Goal: Information Seeking & Learning: Learn about a topic

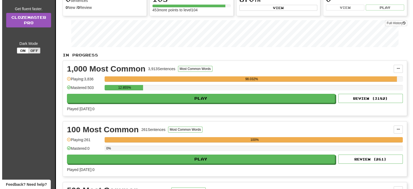
scroll to position [81, 0]
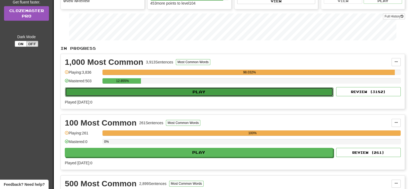
click at [204, 90] on button "Play" at bounding box center [199, 91] width 268 height 9
select select "**"
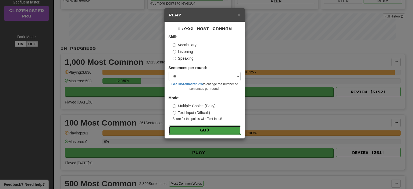
click at [199, 130] on button "Go" at bounding box center [205, 130] width 72 height 9
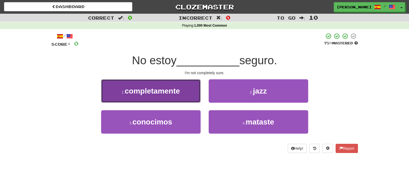
click at [178, 92] on span "completamente" at bounding box center [152, 91] width 55 height 8
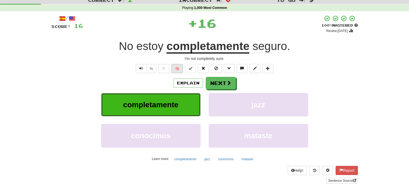
scroll to position [27, 0]
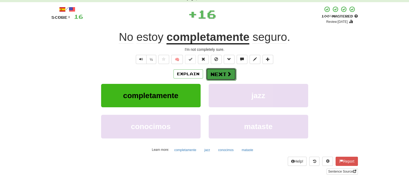
click at [219, 74] on button "Next" at bounding box center [221, 74] width 30 height 12
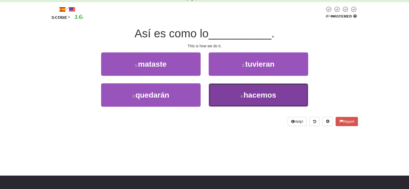
click at [240, 90] on button "4 . [GEOGRAPHIC_DATA]" at bounding box center [259, 94] width 100 height 23
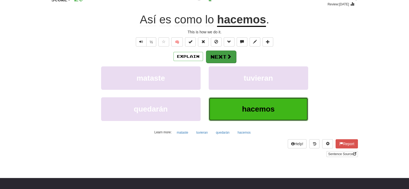
scroll to position [54, 0]
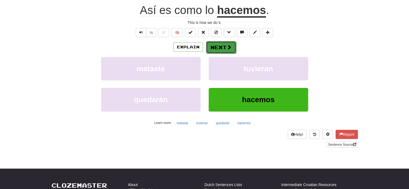
click at [225, 42] on button "Next" at bounding box center [221, 47] width 30 height 12
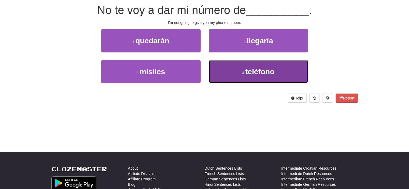
click at [238, 68] on button "4 . teléfono" at bounding box center [259, 71] width 100 height 23
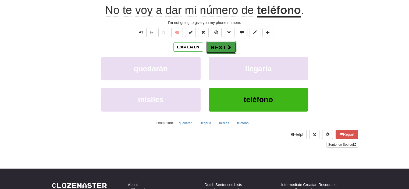
click at [219, 49] on button "Next" at bounding box center [221, 47] width 30 height 12
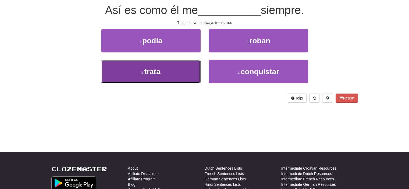
click at [172, 71] on button "3 . trata" at bounding box center [151, 71] width 100 height 23
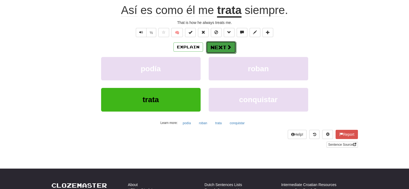
click at [229, 45] on span at bounding box center [229, 47] width 5 height 5
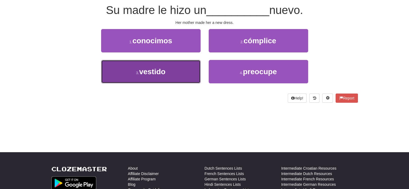
click at [168, 71] on button "3 . vestido" at bounding box center [151, 71] width 100 height 23
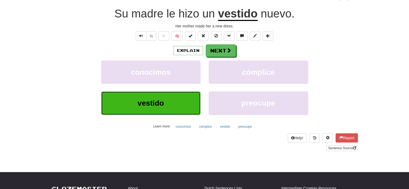
scroll to position [54, 0]
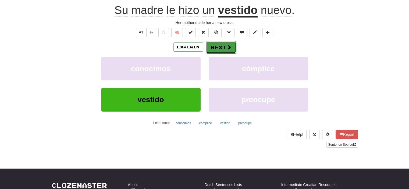
click at [216, 49] on button "Next" at bounding box center [221, 47] width 30 height 12
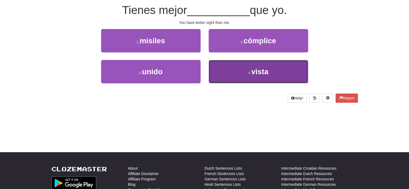
click at [242, 73] on button "4 . [GEOGRAPHIC_DATA]" at bounding box center [259, 71] width 100 height 23
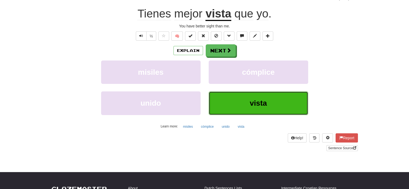
scroll to position [54, 0]
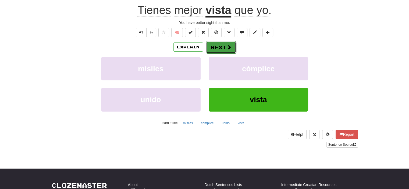
click at [230, 48] on span at bounding box center [229, 47] width 5 height 5
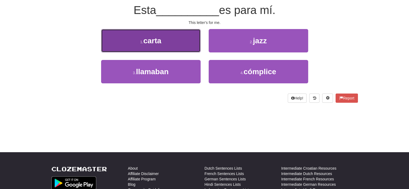
click at [179, 46] on button "1 . carta" at bounding box center [151, 40] width 100 height 23
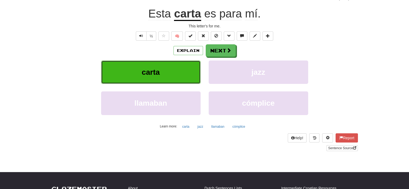
scroll to position [54, 0]
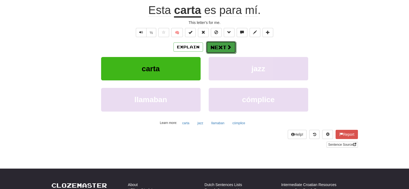
click at [218, 46] on button "Next" at bounding box center [221, 47] width 30 height 12
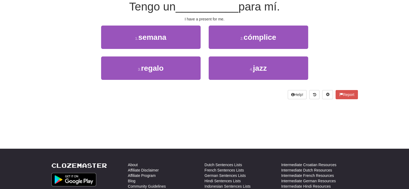
scroll to position [50, 0]
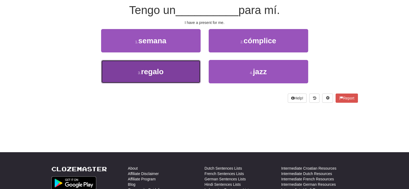
click at [176, 74] on button "3 . regalo" at bounding box center [151, 71] width 100 height 23
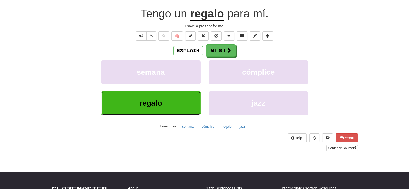
scroll to position [54, 0]
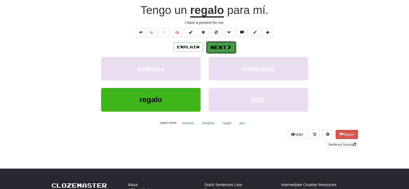
click at [221, 45] on button "Next" at bounding box center [221, 47] width 30 height 12
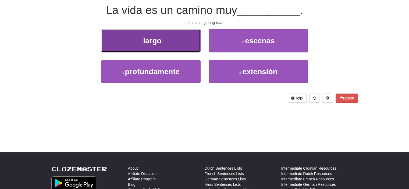
click at [173, 40] on button "1 . largo" at bounding box center [151, 40] width 100 height 23
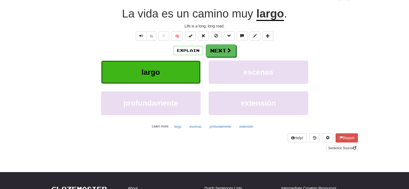
scroll to position [54, 0]
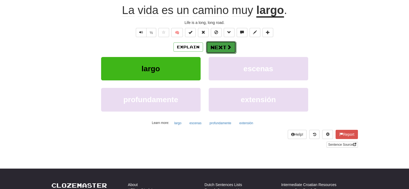
click at [217, 44] on button "Next" at bounding box center [221, 47] width 30 height 12
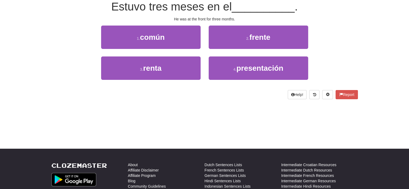
scroll to position [50, 0]
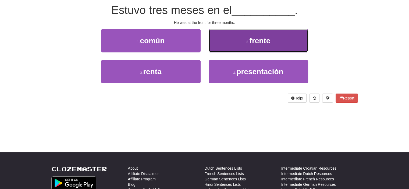
click at [231, 33] on button "2 . frente" at bounding box center [259, 40] width 100 height 23
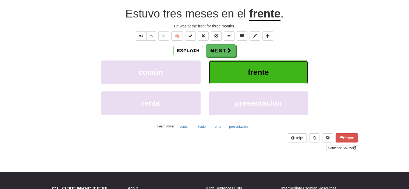
scroll to position [54, 0]
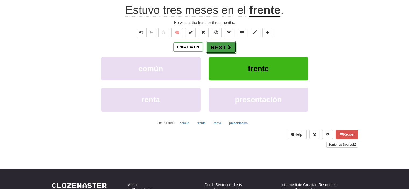
click at [221, 42] on button "Next" at bounding box center [221, 47] width 30 height 12
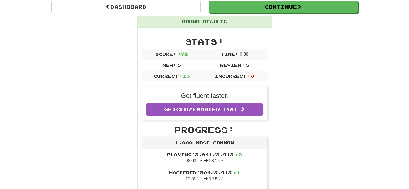
scroll to position [23, 0]
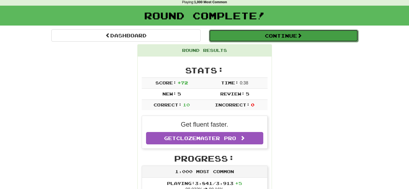
click at [297, 39] on button "Continue" at bounding box center [283, 36] width 149 height 12
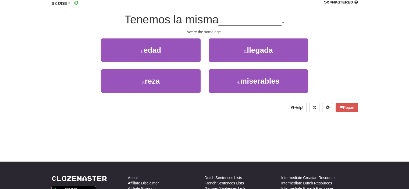
scroll to position [50, 0]
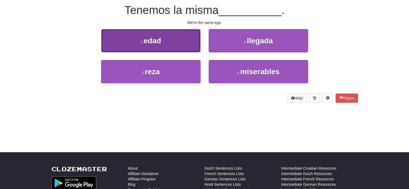
click at [164, 47] on button "1 . edad" at bounding box center [151, 40] width 100 height 23
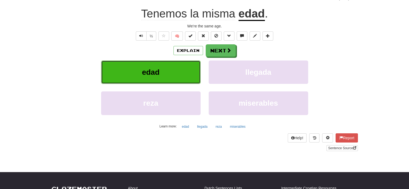
scroll to position [54, 0]
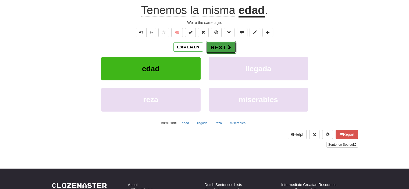
click at [229, 47] on span at bounding box center [229, 47] width 5 height 5
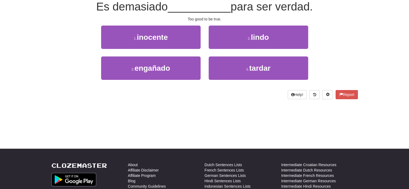
scroll to position [50, 0]
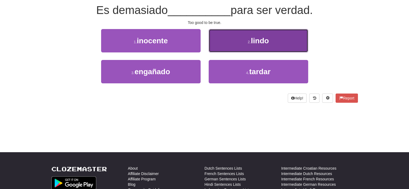
click at [222, 39] on button "2 . lindo" at bounding box center [259, 40] width 100 height 23
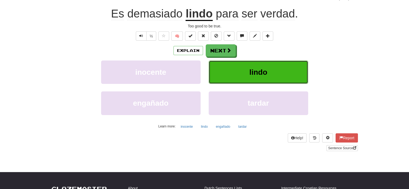
scroll to position [54, 0]
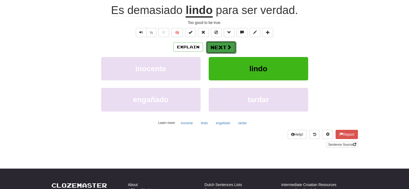
click at [219, 43] on button "Next" at bounding box center [221, 47] width 30 height 12
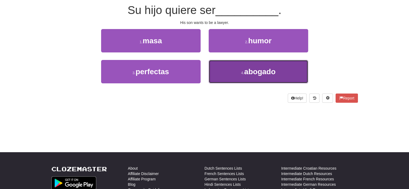
click at [251, 68] on span "abogado" at bounding box center [259, 72] width 31 height 8
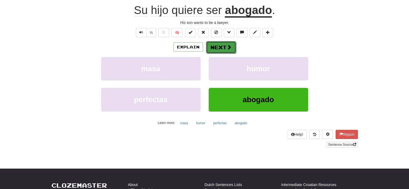
click at [229, 45] on span at bounding box center [229, 47] width 5 height 5
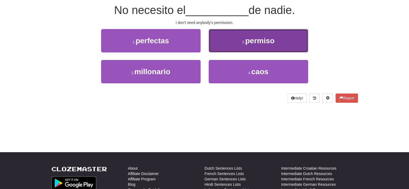
click at [224, 36] on button "2 . permiso" at bounding box center [259, 40] width 100 height 23
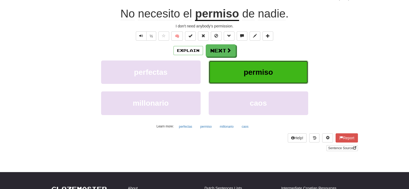
scroll to position [54, 0]
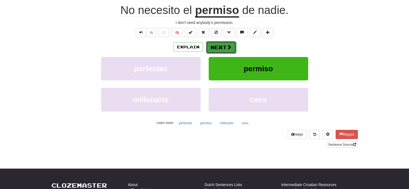
click at [223, 43] on button "Next" at bounding box center [221, 47] width 30 height 12
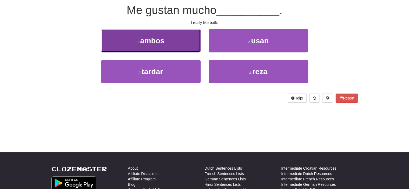
click at [170, 45] on button "1 . ambos" at bounding box center [151, 40] width 100 height 23
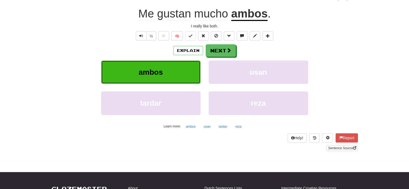
scroll to position [54, 0]
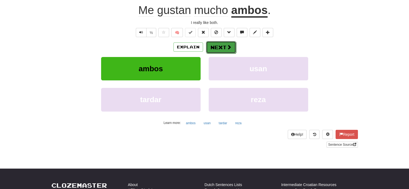
click at [222, 44] on button "Next" at bounding box center [221, 47] width 30 height 12
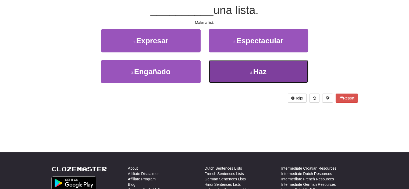
click at [240, 71] on button "4 . Haz" at bounding box center [259, 71] width 100 height 23
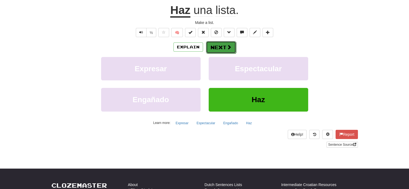
click at [218, 45] on button "Next" at bounding box center [221, 47] width 30 height 12
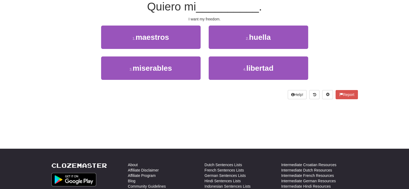
scroll to position [50, 0]
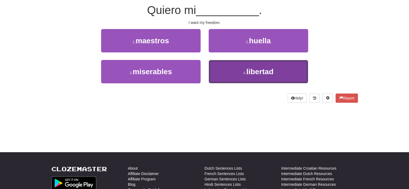
click at [228, 69] on button "4 . libertad" at bounding box center [259, 71] width 100 height 23
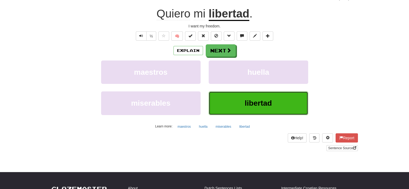
scroll to position [54, 0]
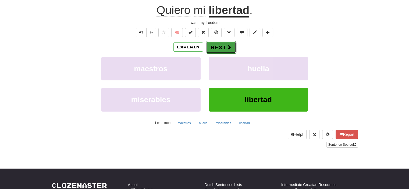
click at [225, 46] on button "Next" at bounding box center [221, 47] width 30 height 12
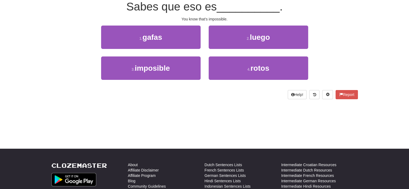
scroll to position [50, 0]
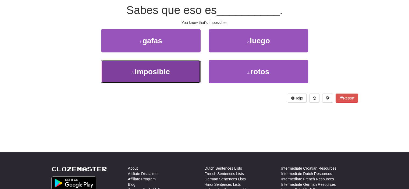
click at [178, 69] on button "3 . imposible" at bounding box center [151, 71] width 100 height 23
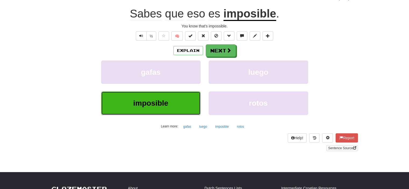
scroll to position [54, 0]
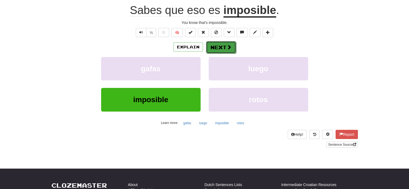
click at [221, 49] on button "Next" at bounding box center [221, 47] width 30 height 12
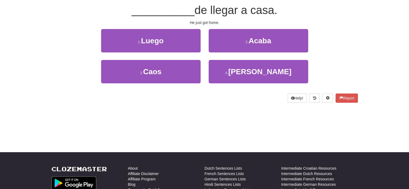
click at [237, 53] on div "2 . [GEOGRAPHIC_DATA]" at bounding box center [259, 44] width 108 height 31
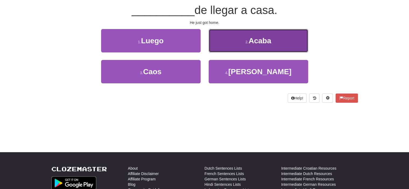
click at [242, 38] on button "2 . [GEOGRAPHIC_DATA]" at bounding box center [259, 40] width 100 height 23
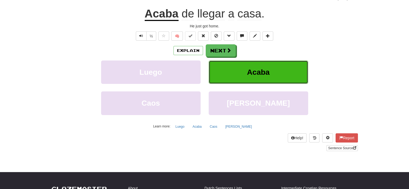
scroll to position [54, 0]
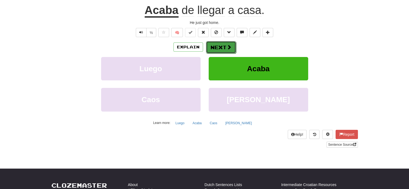
click at [215, 45] on button "Next" at bounding box center [221, 47] width 30 height 12
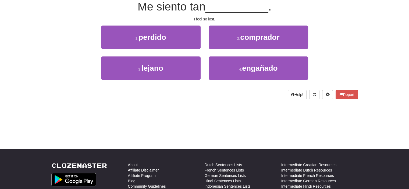
scroll to position [50, 0]
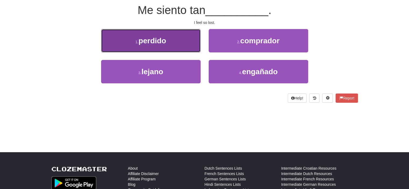
click at [173, 48] on button "1 . perdido" at bounding box center [151, 40] width 100 height 23
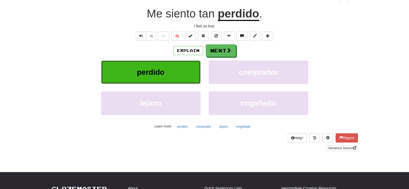
scroll to position [54, 0]
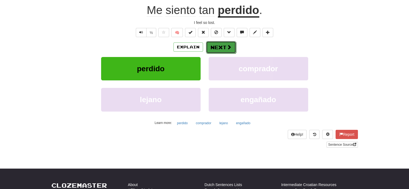
click at [219, 42] on button "Next" at bounding box center [221, 47] width 30 height 12
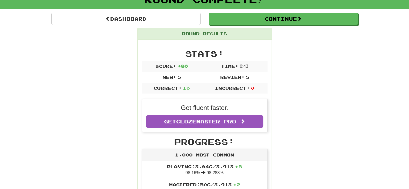
scroll to position [0, 0]
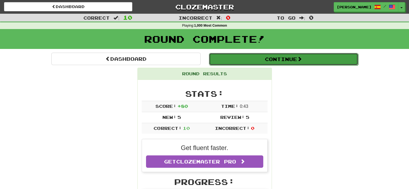
click at [286, 58] on button "Continue" at bounding box center [283, 59] width 149 height 12
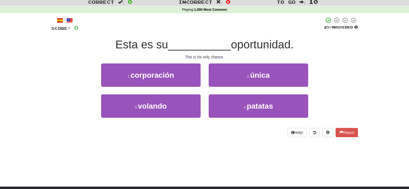
scroll to position [27, 0]
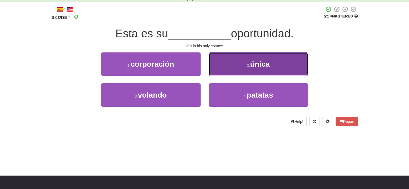
click at [231, 67] on button "2 . única" at bounding box center [259, 63] width 100 height 23
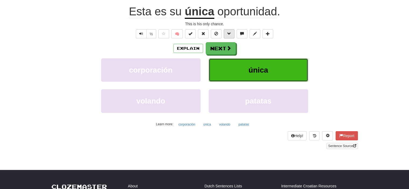
scroll to position [54, 0]
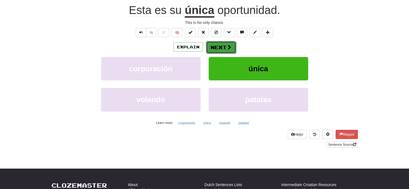
click at [224, 45] on button "Next" at bounding box center [221, 47] width 30 height 12
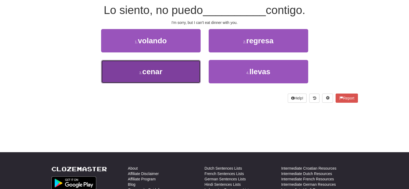
click at [173, 68] on button "3 . cenar" at bounding box center [151, 71] width 100 height 23
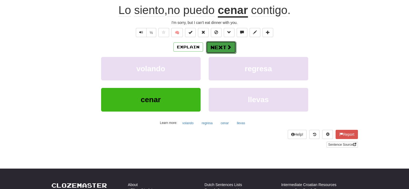
click at [214, 46] on button "Next" at bounding box center [221, 47] width 30 height 12
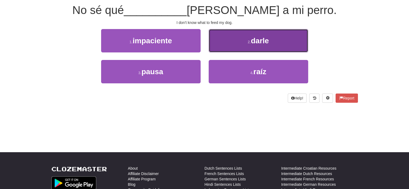
click at [229, 36] on button "2 . darle" at bounding box center [259, 40] width 100 height 23
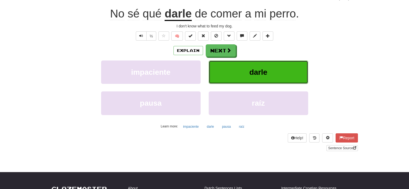
scroll to position [54, 0]
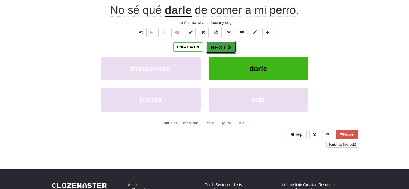
click at [222, 43] on button "Next" at bounding box center [221, 47] width 30 height 12
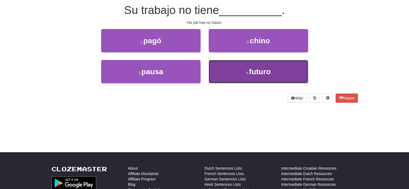
click at [234, 68] on button "4 . futuro" at bounding box center [259, 71] width 100 height 23
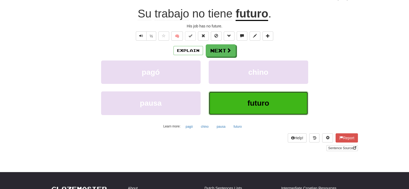
scroll to position [54, 0]
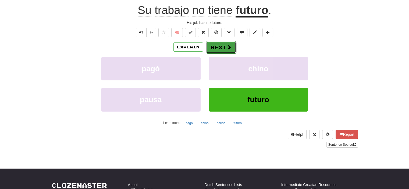
click at [227, 46] on span at bounding box center [229, 47] width 5 height 5
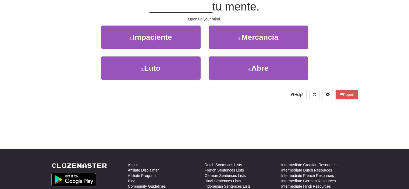
scroll to position [50, 0]
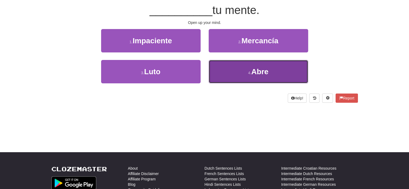
click at [234, 64] on button "4 . Abre" at bounding box center [259, 71] width 100 height 23
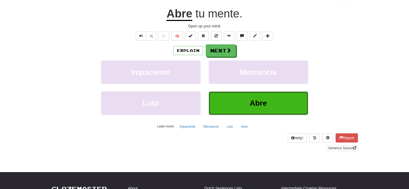
scroll to position [54, 0]
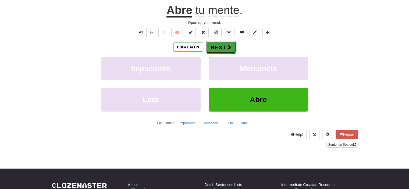
click at [227, 48] on span at bounding box center [229, 47] width 5 height 5
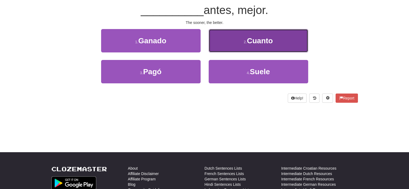
click at [235, 43] on button "2 . Cuanto" at bounding box center [259, 40] width 100 height 23
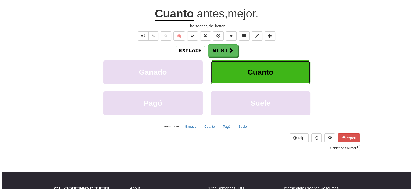
scroll to position [54, 0]
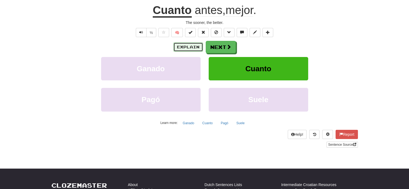
click at [192, 44] on button "Explain" at bounding box center [188, 46] width 30 height 9
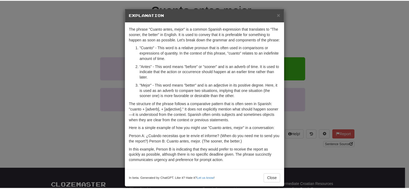
scroll to position [6, 0]
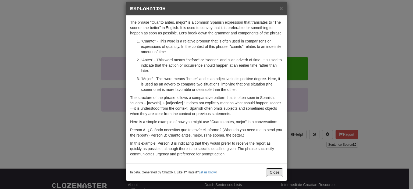
click at [274, 171] on button "Close" at bounding box center [274, 172] width 17 height 9
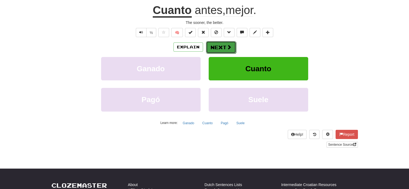
click at [225, 50] on button "Next" at bounding box center [221, 47] width 30 height 12
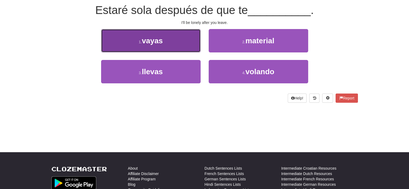
click at [174, 41] on button "1 . [GEOGRAPHIC_DATA]" at bounding box center [151, 40] width 100 height 23
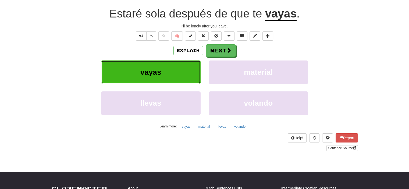
scroll to position [54, 0]
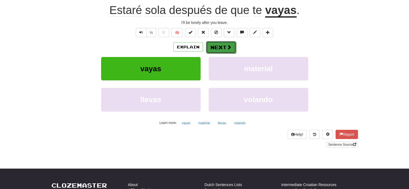
click at [227, 47] on span at bounding box center [229, 47] width 5 height 5
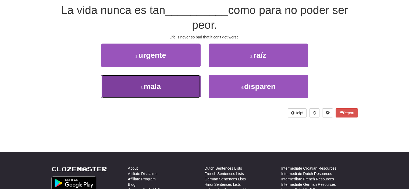
click at [183, 79] on button "3 . mala" at bounding box center [151, 86] width 100 height 23
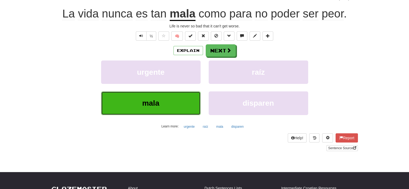
scroll to position [54, 0]
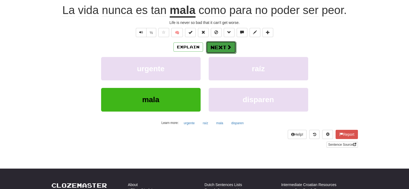
click at [221, 47] on button "Next" at bounding box center [221, 47] width 30 height 12
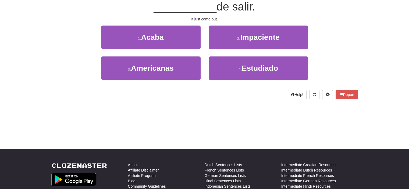
scroll to position [50, 0]
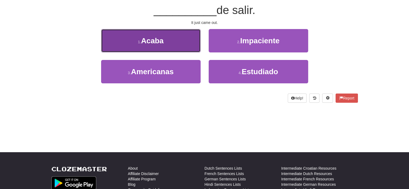
click at [179, 42] on button "1 . [GEOGRAPHIC_DATA]" at bounding box center [151, 40] width 100 height 23
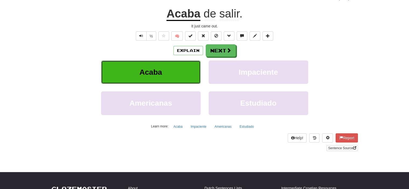
scroll to position [54, 0]
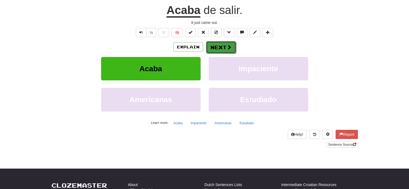
click at [225, 47] on button "Next" at bounding box center [221, 47] width 30 height 12
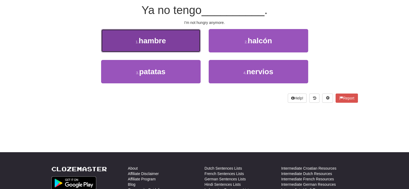
click at [176, 43] on button "1 . hambre" at bounding box center [151, 40] width 100 height 23
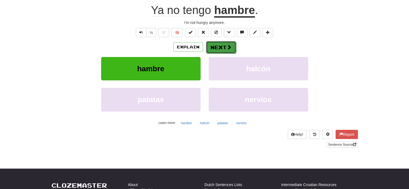
click at [218, 43] on button "Next" at bounding box center [221, 47] width 30 height 12
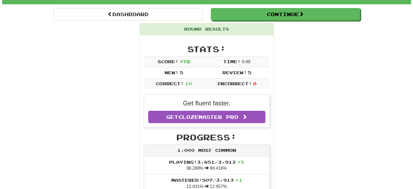
scroll to position [0, 0]
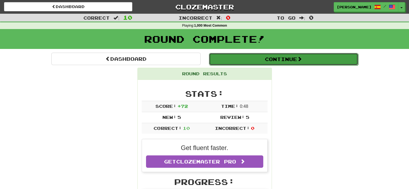
click at [284, 57] on button "Continue" at bounding box center [283, 59] width 149 height 12
